Goal: Task Accomplishment & Management: Manage account settings

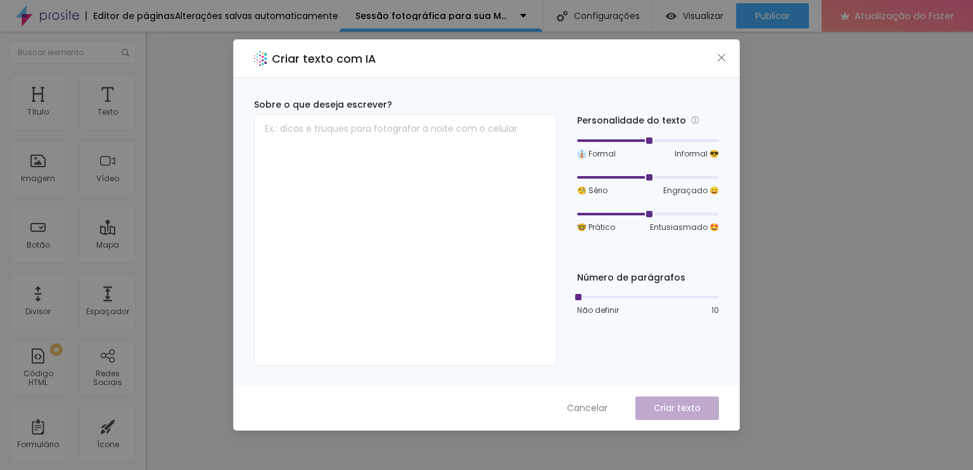
click at [594, 407] on font "Cancelar" at bounding box center [587, 408] width 41 height 13
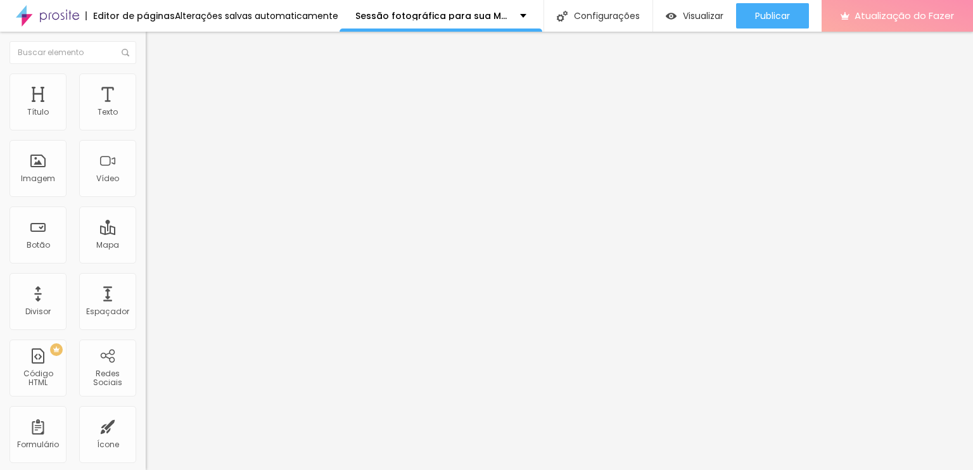
click at [882, 23] on div "Atualização do Fazer" at bounding box center [897, 16] width 113 height 32
click at [153, 109] on font "Trocar imagem" at bounding box center [183, 103] width 61 height 11
click at [146, 198] on font "1:1 Quadrado" at bounding box center [171, 193] width 50 height 11
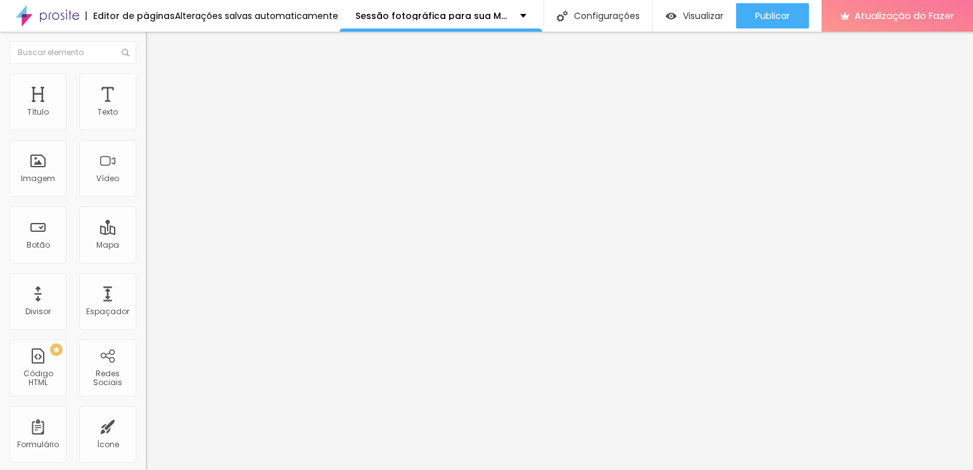
click at [146, 213] on span "Padrão" at bounding box center [160, 208] width 29 height 11
click at [146, 206] on span "Cinema" at bounding box center [162, 200] width 32 height 11
click at [146, 233] on span "Original" at bounding box center [161, 227] width 30 height 11
click at [146, 221] on span "Quadrado" at bounding box center [166, 215] width 41 height 11
click at [146, 83] on li "Avançado" at bounding box center [219, 79] width 146 height 13
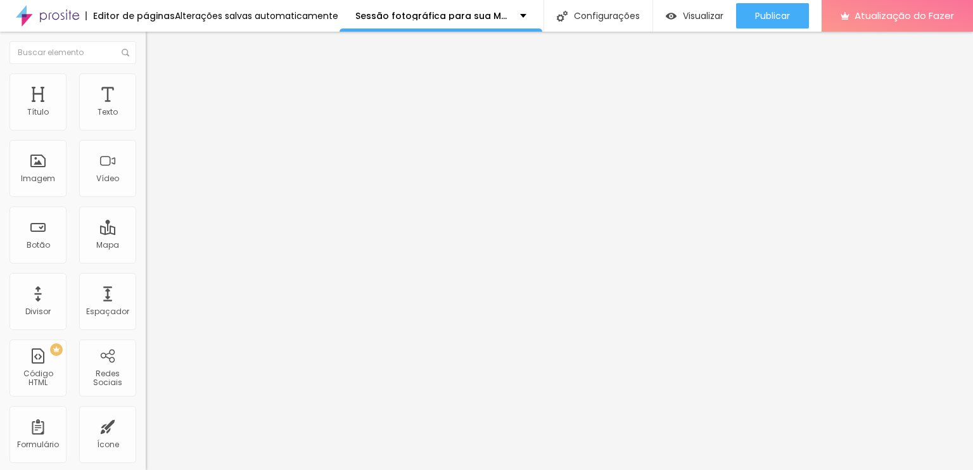
click at [146, 82] on li "Avançado" at bounding box center [219, 79] width 146 height 13
click at [155, 47] on img "button" at bounding box center [160, 46] width 10 height 10
click at [101, 93] on div "Texto" at bounding box center [107, 101] width 57 height 57
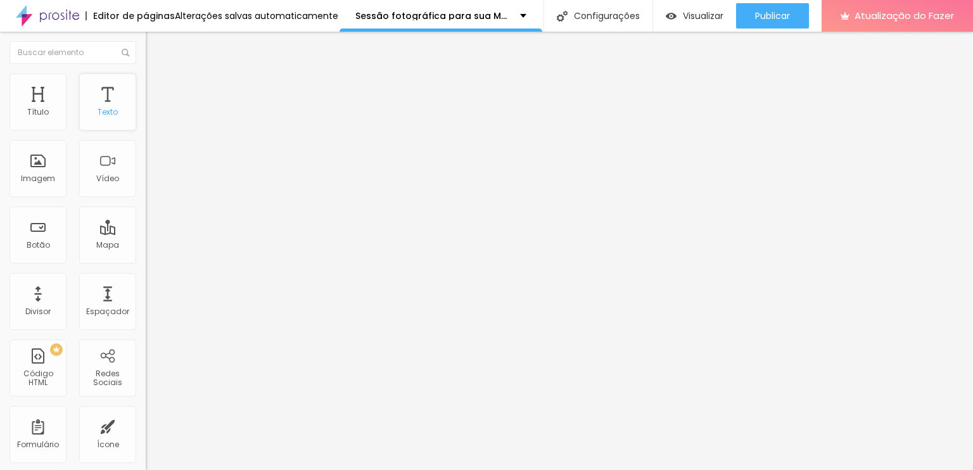
click at [100, 113] on font "Texto" at bounding box center [108, 111] width 20 height 11
click at [689, 13] on font "Visualizar" at bounding box center [703, 16] width 41 height 13
click at [146, 260] on input "[URL][DOMAIN_NAME]" at bounding box center [222, 254] width 152 height 13
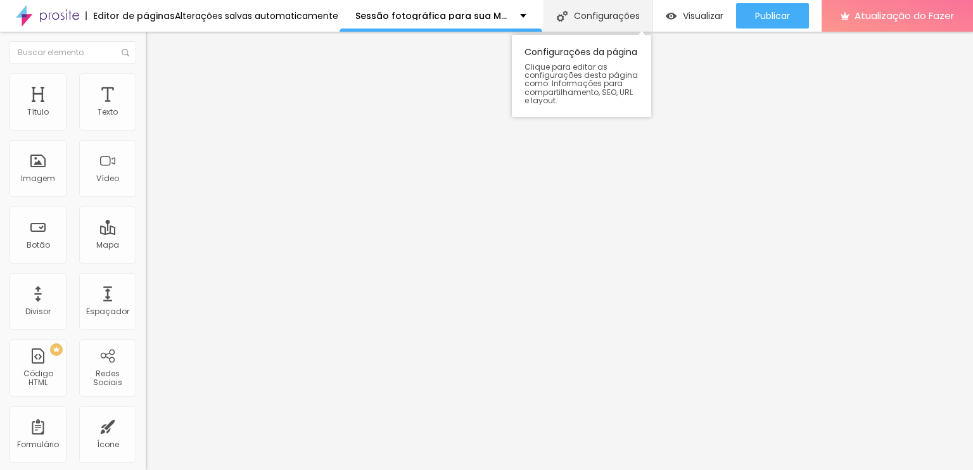
click at [602, 10] on font "Configurações" at bounding box center [607, 16] width 66 height 13
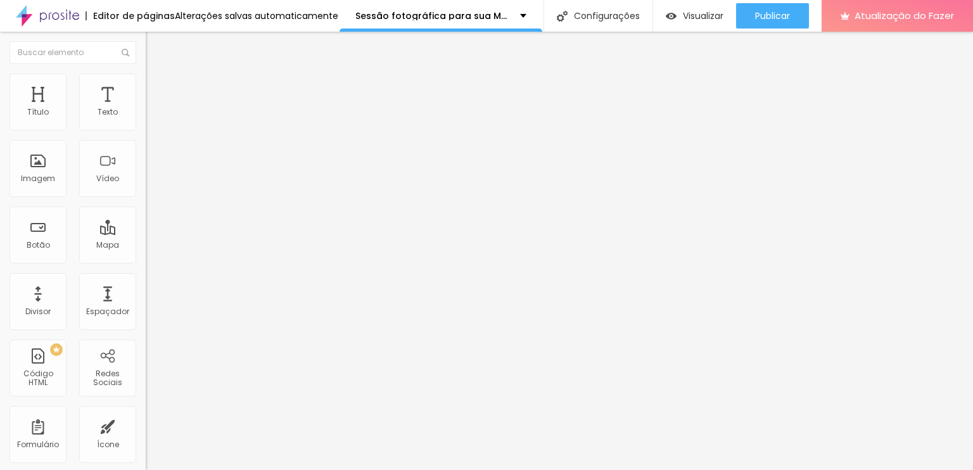
scroll to position [87, 0]
click at [515, 18] on div "Sessão fotográfica para sua Marca Pessoal" at bounding box center [440, 15] width 171 height 9
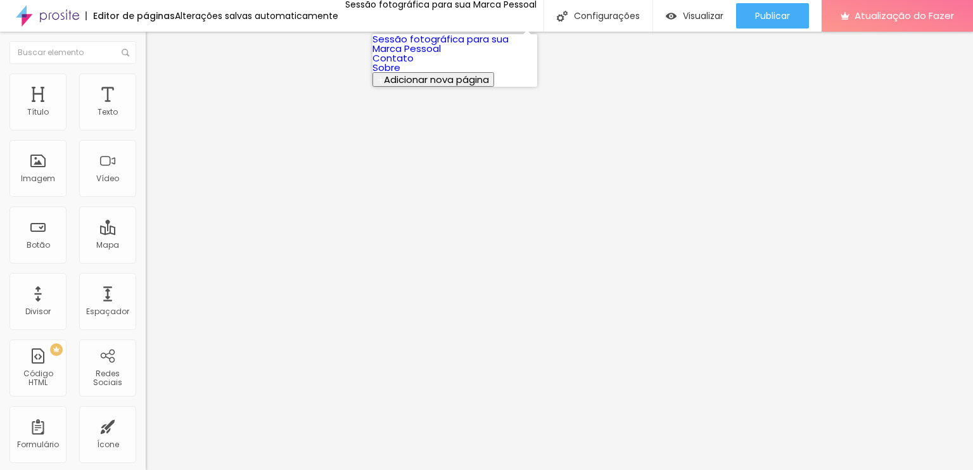
click at [497, 55] on link "Sessão fotográfica para sua Marca Pessoal" at bounding box center [441, 43] width 136 height 23
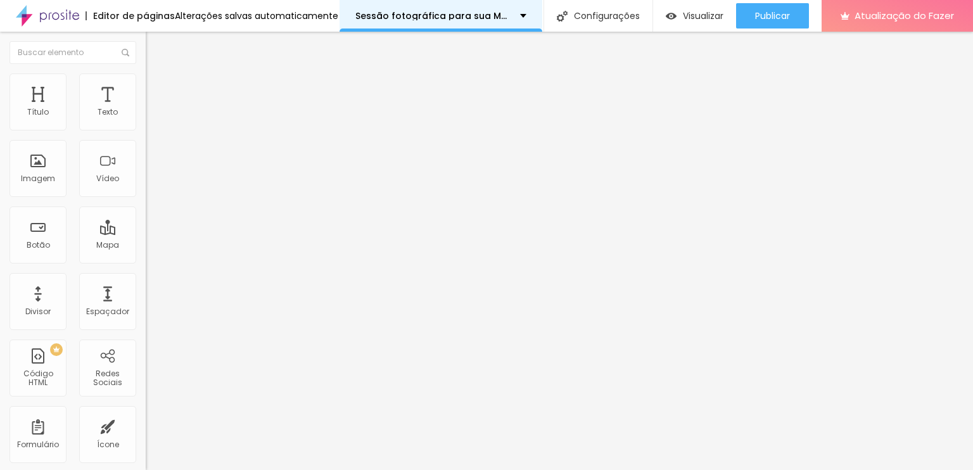
click at [361, 7] on div "Sessão fotográfica para sua Marca Pessoal" at bounding box center [441, 16] width 203 height 32
click at [63, 12] on img at bounding box center [47, 16] width 63 height 32
